Goal: Transaction & Acquisition: Obtain resource

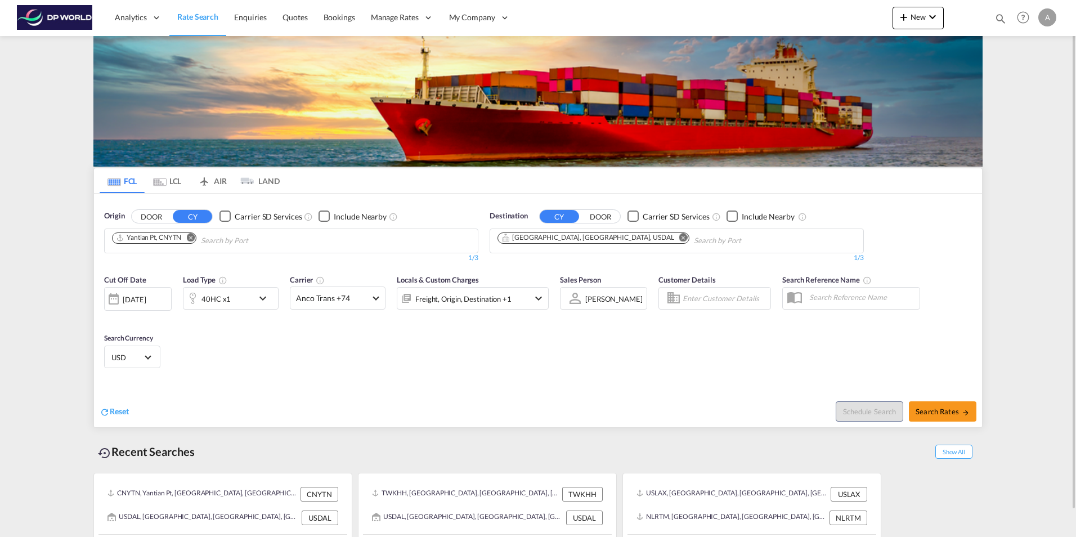
click at [192, 242] on button "Remove" at bounding box center [187, 238] width 17 height 11
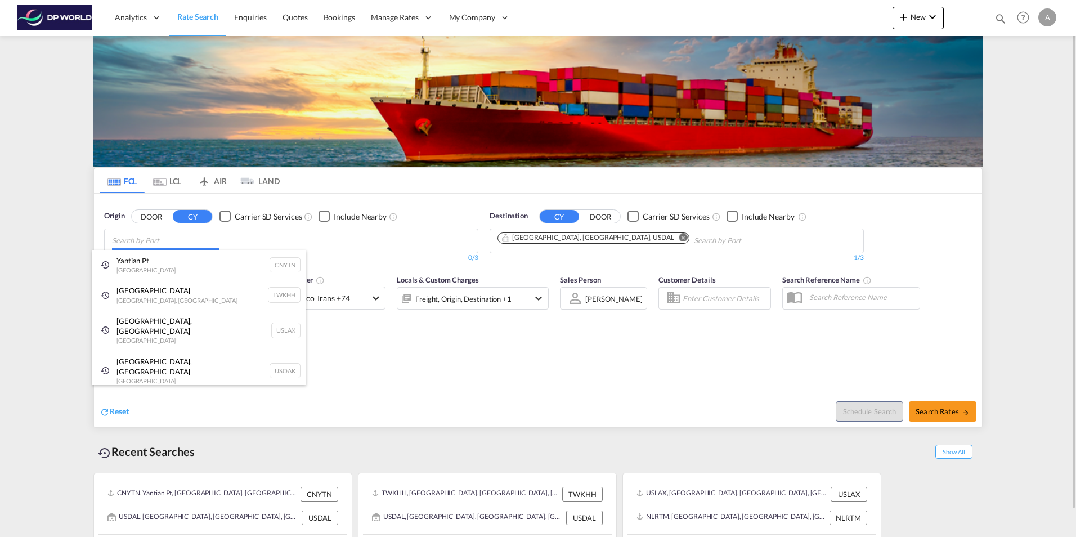
click at [158, 242] on body "Analytics Reports Dashboard Rate Search Enquiries Quotes Bookings" at bounding box center [538, 268] width 1076 height 537
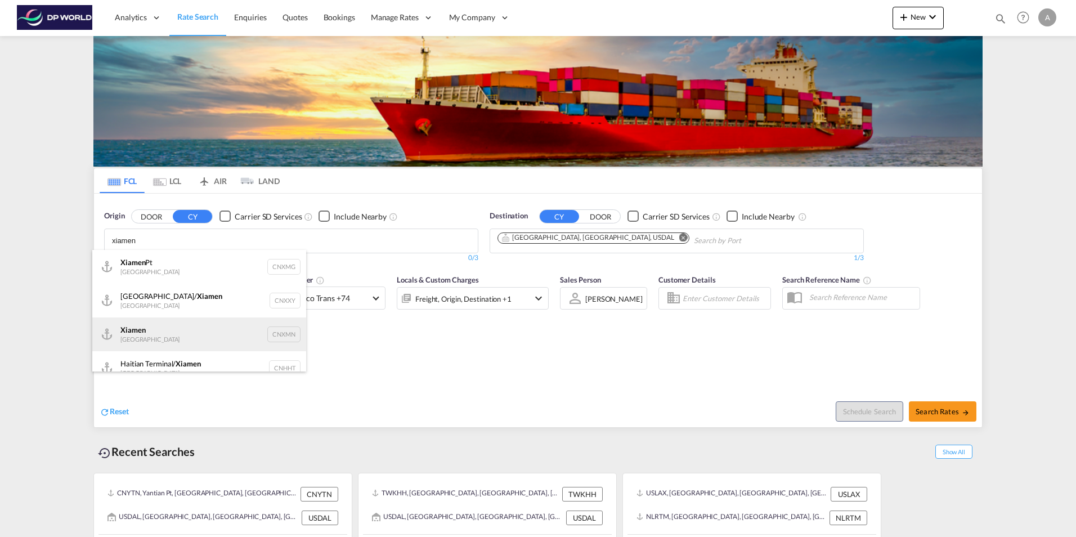
type input "xiamen"
click at [160, 337] on div "Xiamen [GEOGRAPHIC_DATA] CNXMN" at bounding box center [199, 334] width 214 height 34
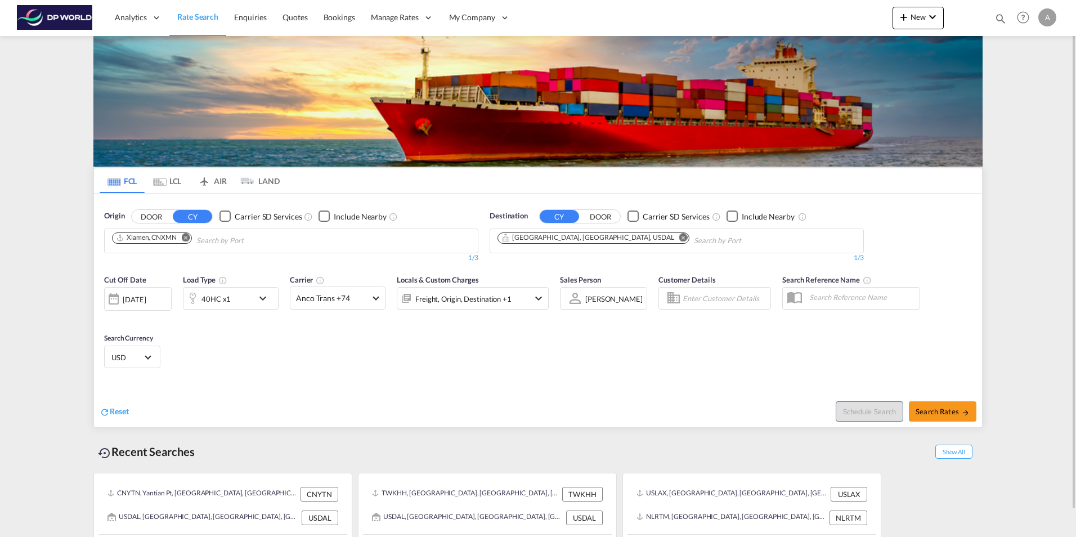
click at [679, 237] on md-icon "Remove" at bounding box center [683, 237] width 8 height 8
click at [575, 237] on body "Analytics Reports Dashboard Rate Search Enquiries Quotes Bookings" at bounding box center [538, 268] width 1076 height 537
type input "p"
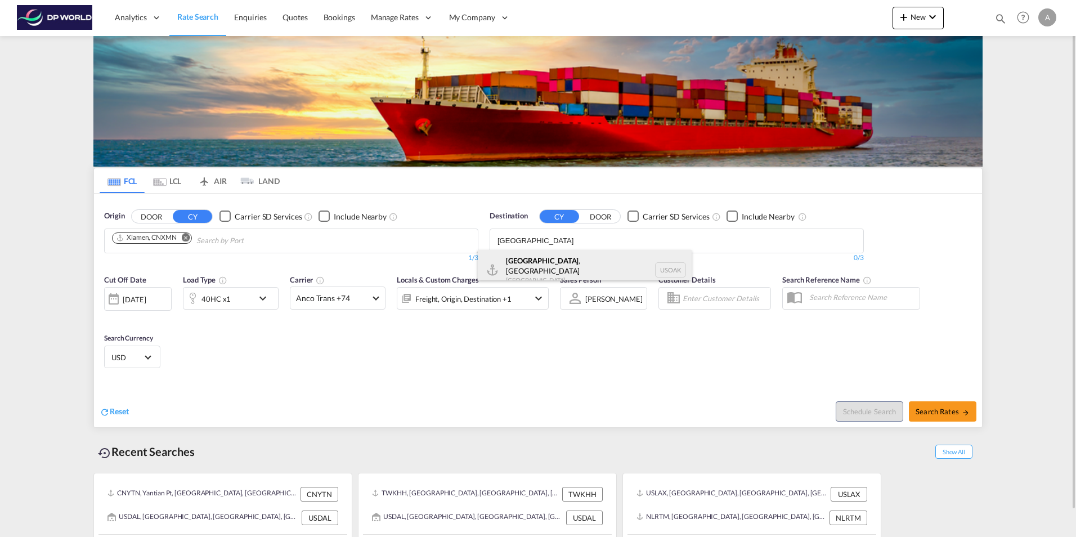
type input "[GEOGRAPHIC_DATA]"
click at [530, 265] on div "[GEOGRAPHIC_DATA] , [GEOGRAPHIC_DATA] [GEOGRAPHIC_DATA] USOAK" at bounding box center [585, 270] width 214 height 41
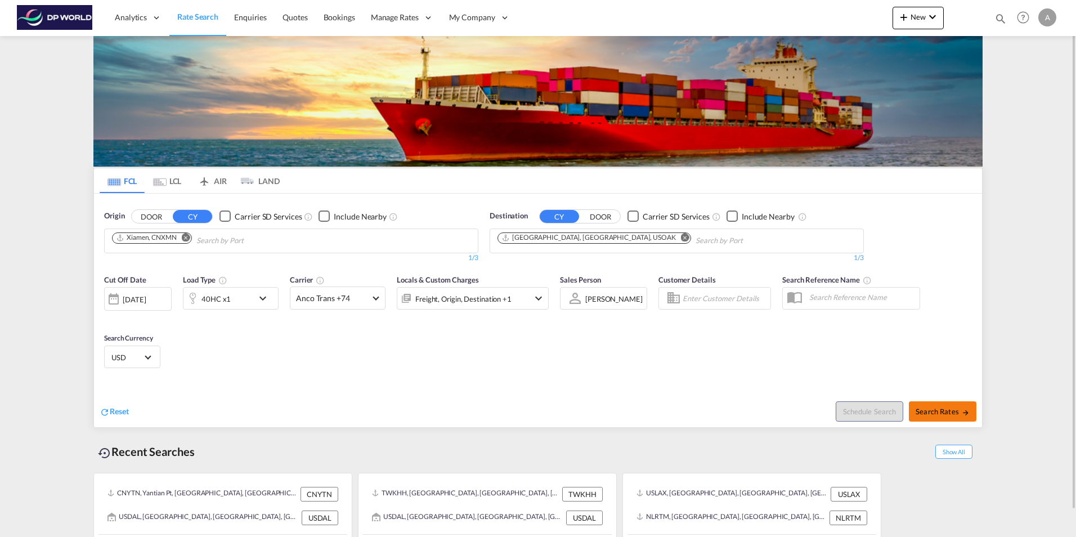
click at [949, 409] on span "Search Rates" at bounding box center [942, 411] width 54 height 9
type input "CNXMN to USOAK / [DATE]"
